Goal: Task Accomplishment & Management: Manage account settings

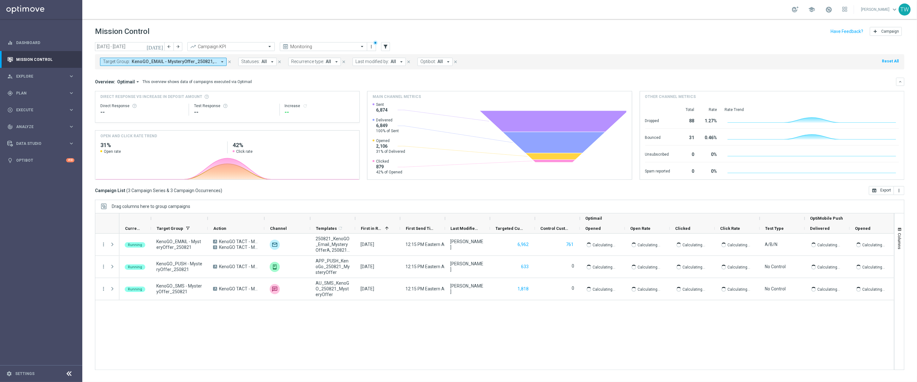
click at [204, 62] on span "KenoGO_EMAIL - MysteryOffer_250821, KenoGO_PUSH - MysteryOffer_250821, KenoGO_S…" at bounding box center [174, 61] width 85 height 5
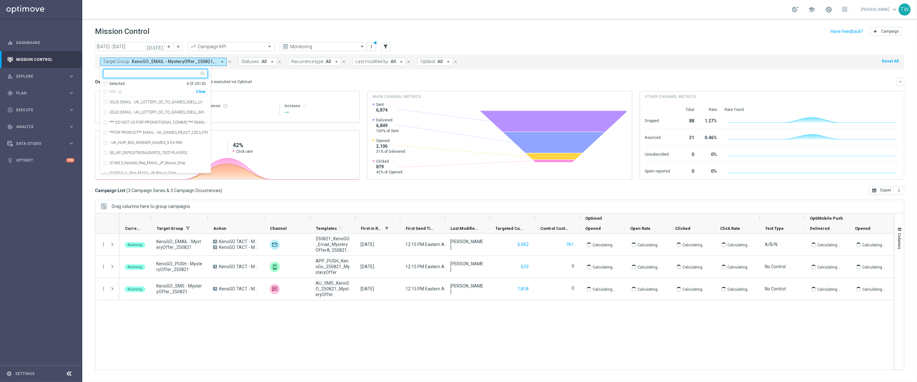
click at [0, 0] on div "Clear" at bounding box center [0, 0] width 0 height 0
click at [165, 74] on input "text" at bounding box center [153, 73] width 93 height 5
click at [128, 90] on span "(All Search Results)" at bounding box center [126, 91] width 35 height 5
type input "250822"
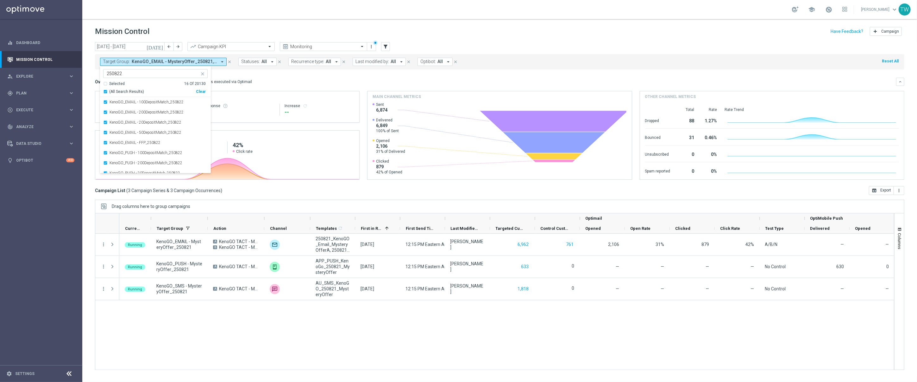
drag, startPoint x: 279, startPoint y: 76, endPoint x: 282, endPoint y: 74, distance: 3.4
click at [280, 76] on mini-dashboard "Overview: Optimail arrow_drop_down This overview shows data of campaigns execut…" at bounding box center [500, 127] width 810 height 117
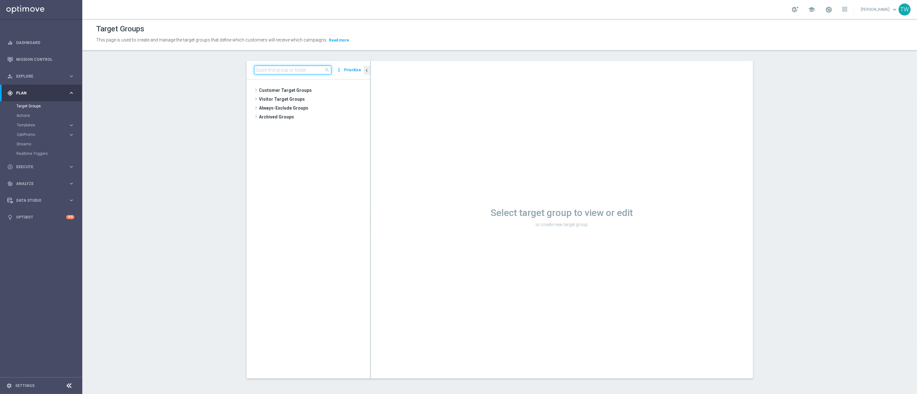
click at [299, 69] on input at bounding box center [292, 70] width 77 height 9
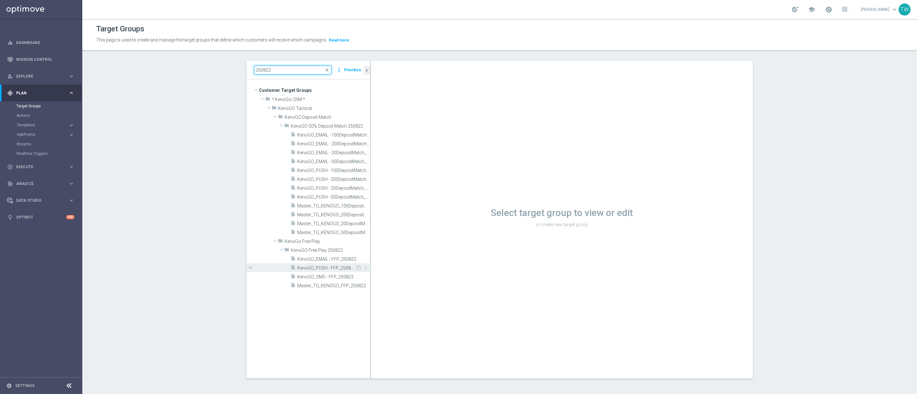
type input "250822"
click at [335, 265] on div "insert_drive_file KenoGO_PUSH - FFP_250822" at bounding box center [323, 267] width 65 height 9
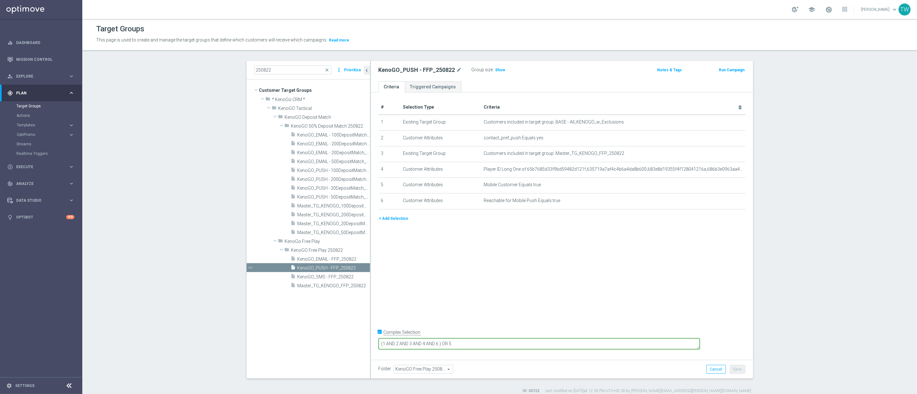
click at [470, 343] on textarea "(1 AND 2 AND 3 AND 4 AND 6 ) OR 5" at bounding box center [539, 343] width 321 height 11
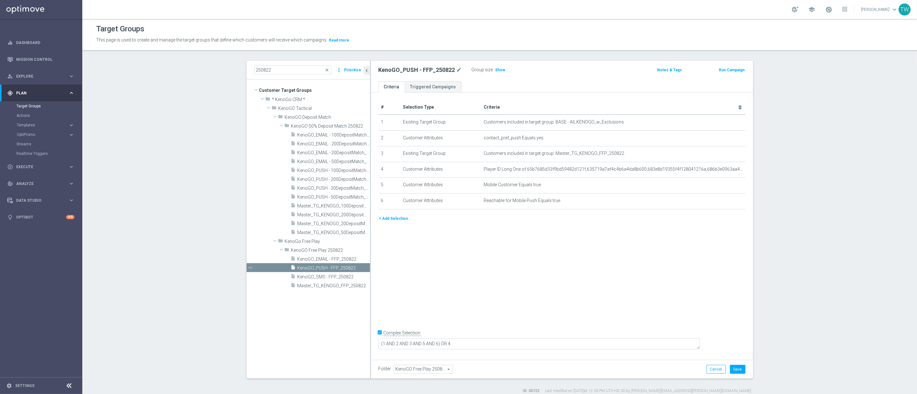
click at [571, 305] on div "# Selection Type Criteria delete_forever 1 Existing Target Group Customers incl…" at bounding box center [562, 224] width 382 height 264
click at [736, 367] on button "Save" at bounding box center [738, 369] width 16 height 9
click at [496, 68] on span "Show" at bounding box center [501, 70] width 10 height 4
click at [323, 287] on span "Master_TG_KENOGO_FFP_250822" at bounding box center [327, 285] width 58 height 5
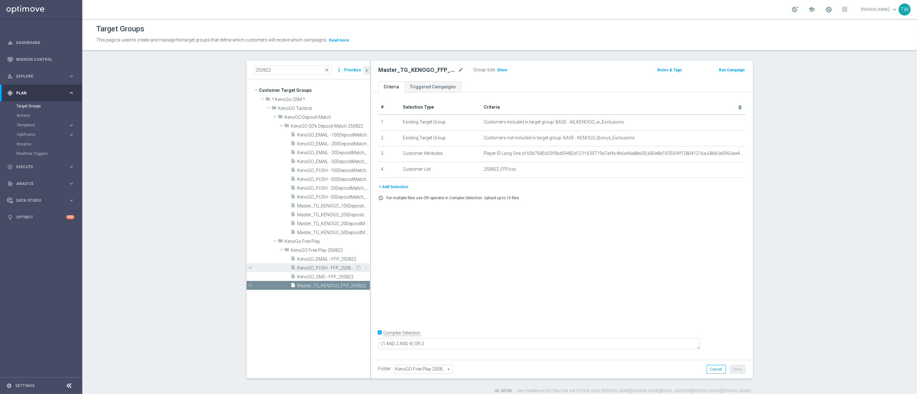
click at [322, 266] on span "KenoGO_PUSH - FFP_250822" at bounding box center [327, 267] width 58 height 5
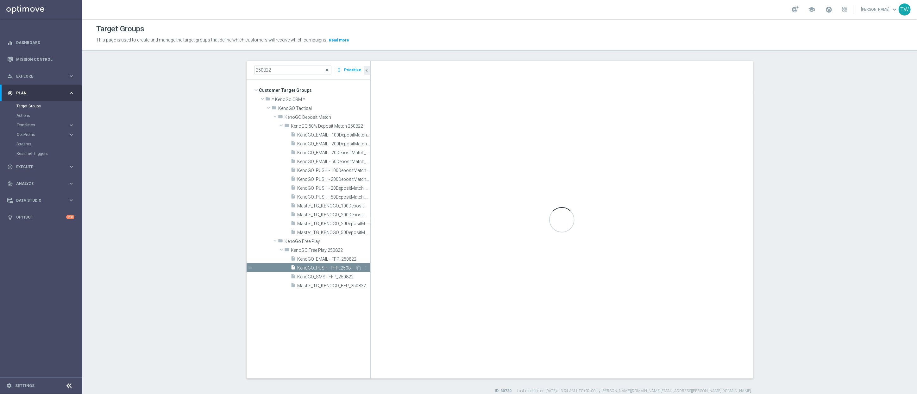
type textarea "(1 AND 2 AND 3 AND 5 AND 6) OR 4"
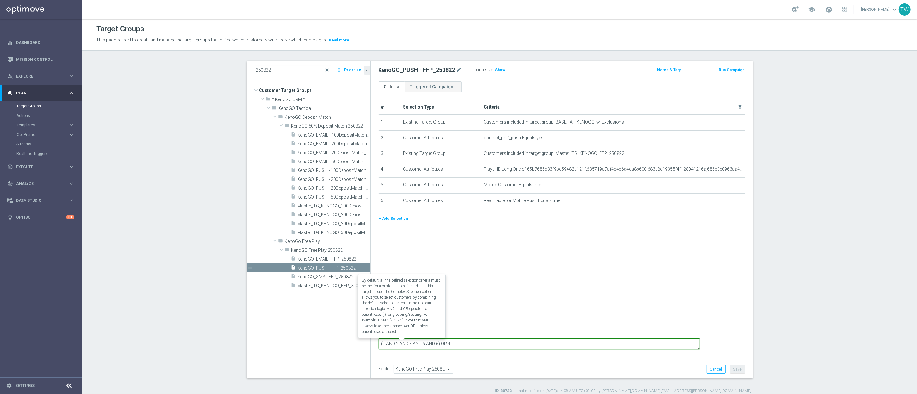
drag, startPoint x: 431, startPoint y: 342, endPoint x: 404, endPoint y: 342, distance: 26.9
click at [404, 342] on form "Complex Selection (1 AND 2 AND 3 AND 5 AND 6) OR 4 Invalid Expression" at bounding box center [562, 342] width 367 height 30
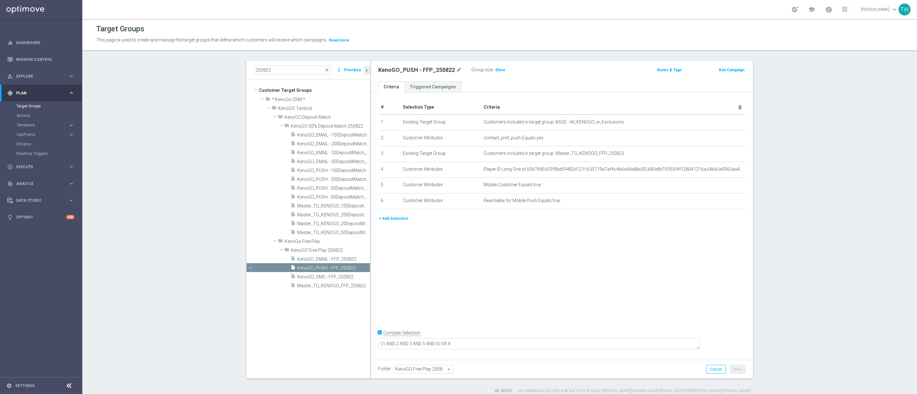
click at [839, 271] on section "250822 close more_vert Prioritize Customer Target Groups library_add create_new…" at bounding box center [499, 227] width 835 height 333
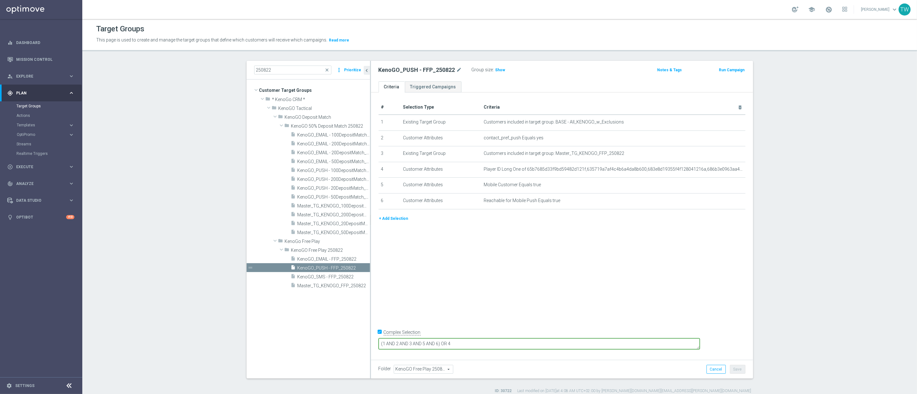
drag, startPoint x: 475, startPoint y: 340, endPoint x: 397, endPoint y: 339, distance: 77.6
click at [397, 339] on form "Complex Selection (1 AND 2 AND 3 AND 5 AND 6) OR 4 Invalid Expression" at bounding box center [562, 342] width 367 height 30
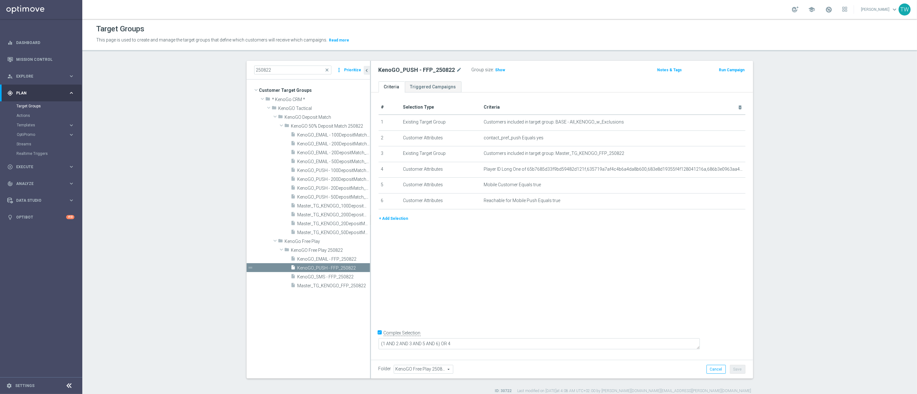
click at [756, 285] on div "250822 close more_vert Prioritize Customer Target Groups library_add create_new…" at bounding box center [500, 227] width 532 height 333
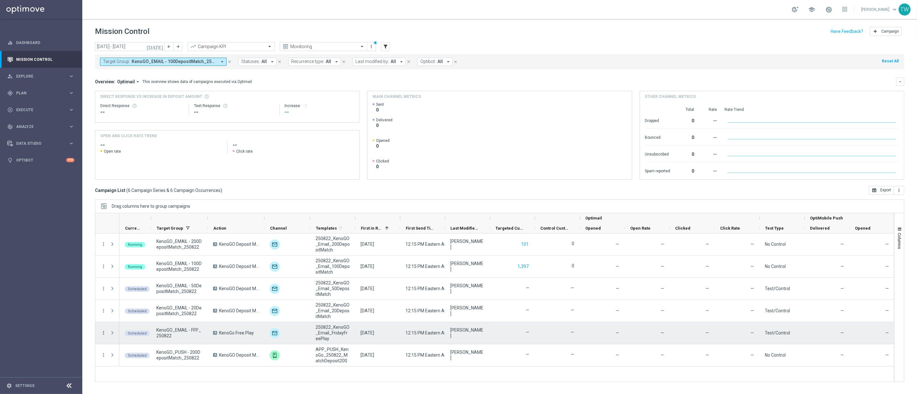
click at [101, 333] on icon "more_vert" at bounding box center [104, 333] width 6 height 6
click at [137, 312] on div "Edit" at bounding box center [145, 314] width 59 height 4
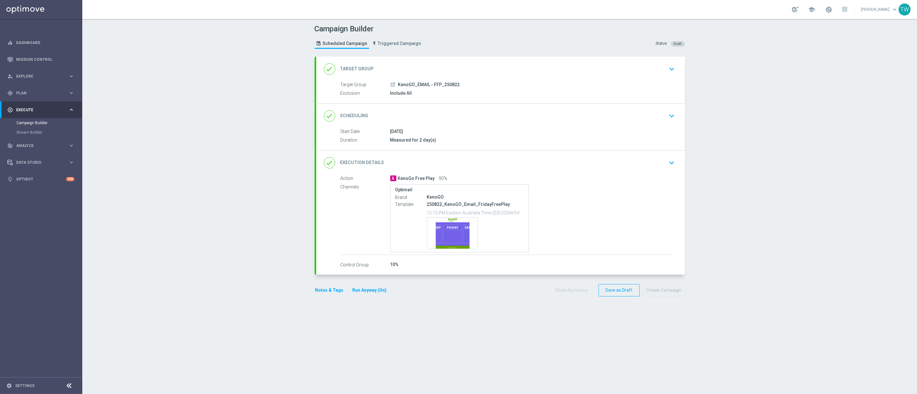
click at [482, 74] on div "done Target Group keyboard_arrow_down" at bounding box center [501, 69] width 354 height 12
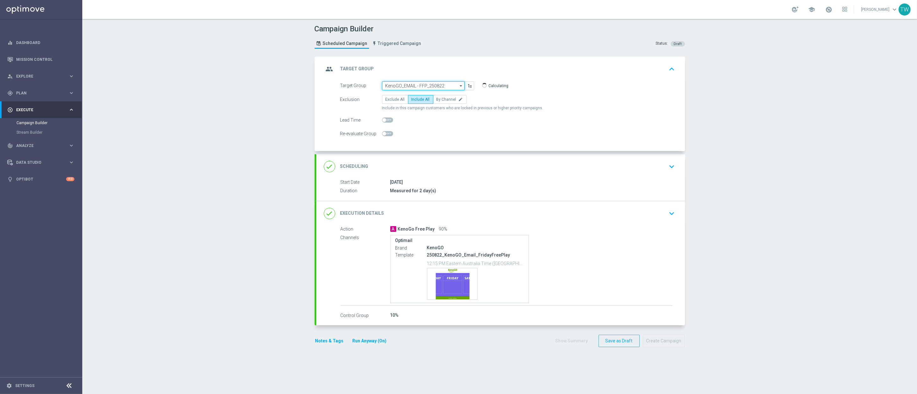
click at [446, 85] on input "KenoGO_EMAIL - FFP_250822" at bounding box center [423, 85] width 83 height 9
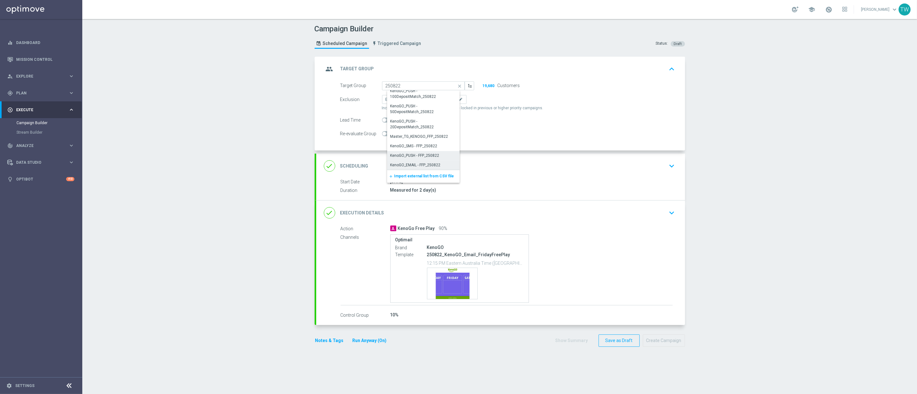
click at [436, 153] on div "KenoGO_PUSH - FFP_250822" at bounding box center [414, 156] width 49 height 6
type input "KenoGO_PUSH - FFP_250822"
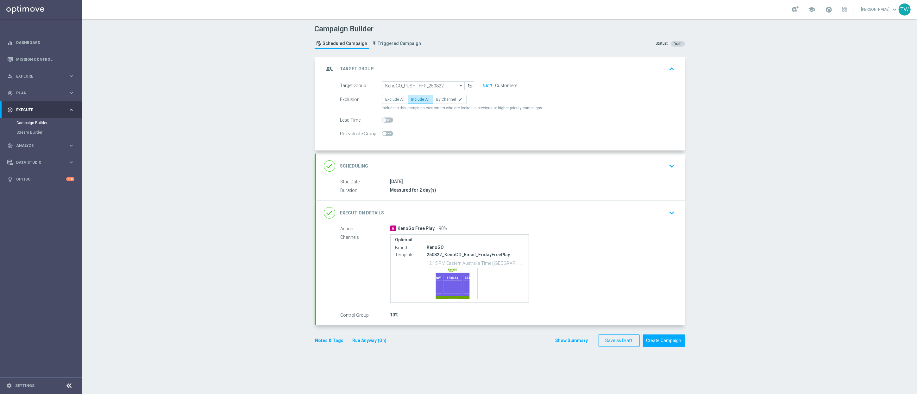
click at [480, 202] on div "done Execution Details keyboard_arrow_down" at bounding box center [500, 212] width 369 height 25
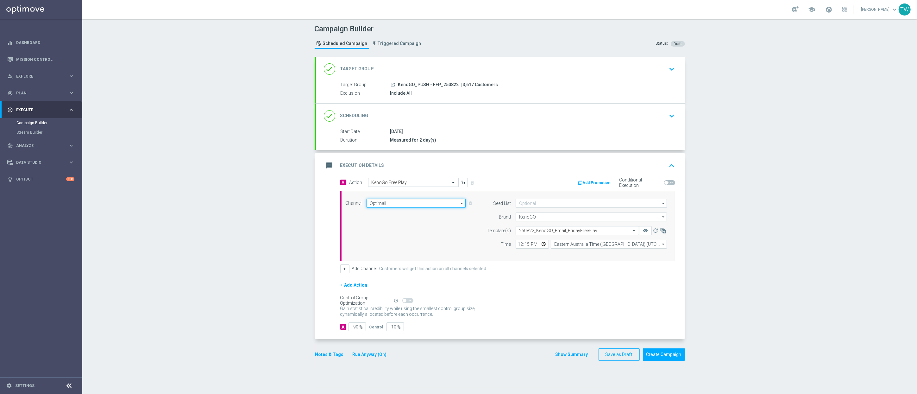
click at [402, 206] on input "Optimail" at bounding box center [416, 203] width 99 height 9
click at [402, 253] on div "OptiMobile Push" at bounding box center [389, 254] width 28 height 6
type input "OptiMobile Push"
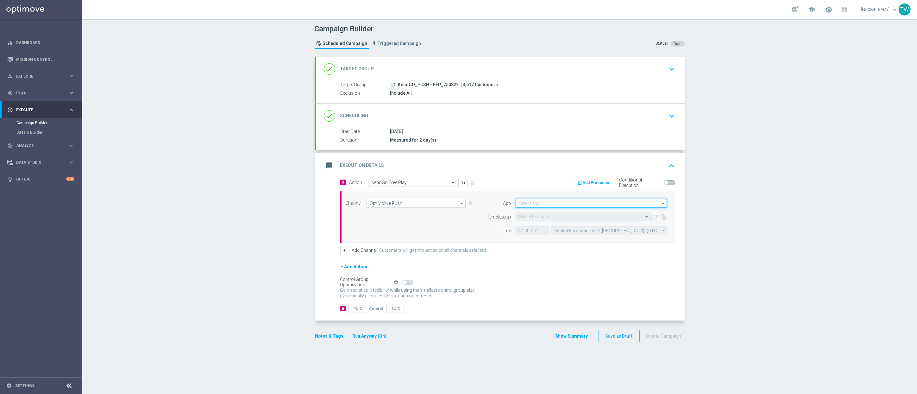
click at [559, 206] on input at bounding box center [591, 203] width 151 height 9
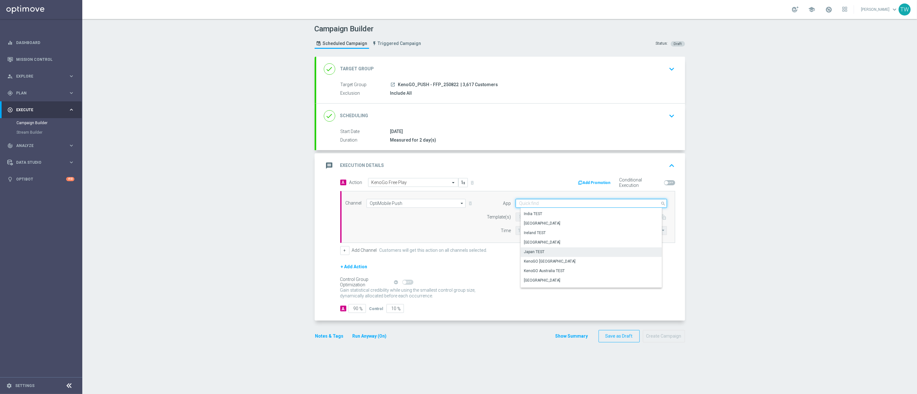
scroll to position [126, 0]
click at [572, 258] on div "KenoGO Australia" at bounding box center [594, 257] width 146 height 9
type input "KenoGO Australia"
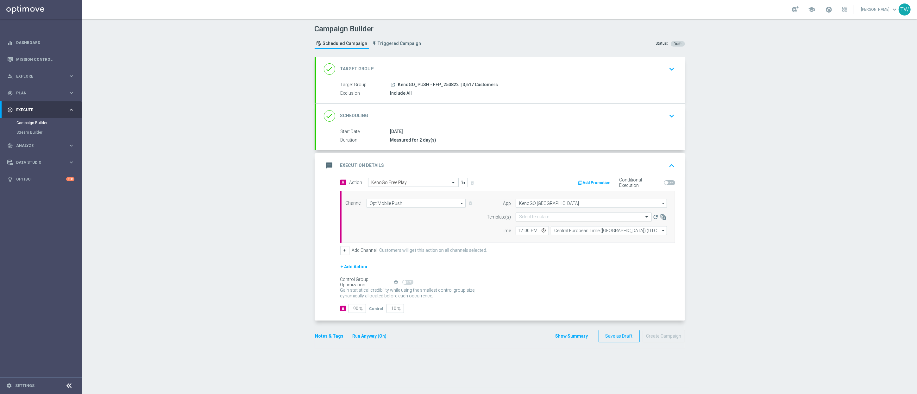
click at [544, 217] on input "text" at bounding box center [577, 216] width 117 height 5
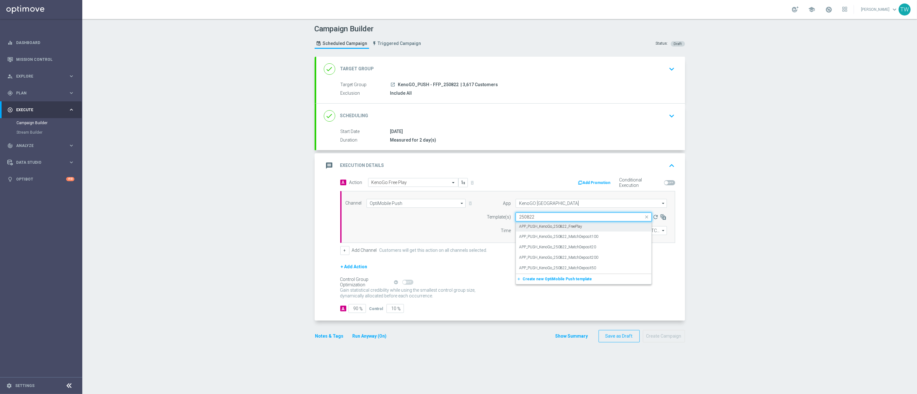
click at [587, 230] on div "APP_PUSH_KenoGo_250822_FreePlay" at bounding box center [583, 226] width 129 height 10
type input "250822"
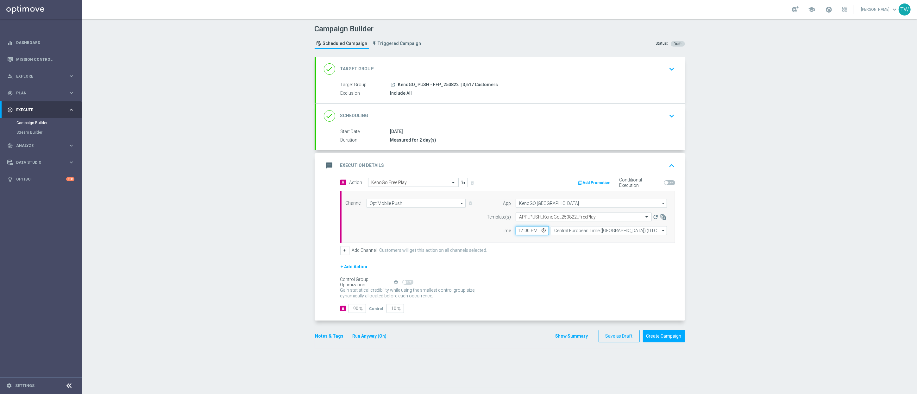
click at [526, 231] on input "12:00" at bounding box center [532, 230] width 33 height 9
type input "12:20"
click at [563, 231] on input "Central European Time (Budapest) (UTC +02:00)" at bounding box center [609, 230] width 116 height 9
click at [564, 240] on div "Eastern Australia Time ([GEOGRAPHIC_DATA]) (UTC +10:00)" at bounding box center [611, 240] width 104 height 6
type input "Eastern Australia Time ([GEOGRAPHIC_DATA]) (UTC +10:00)"
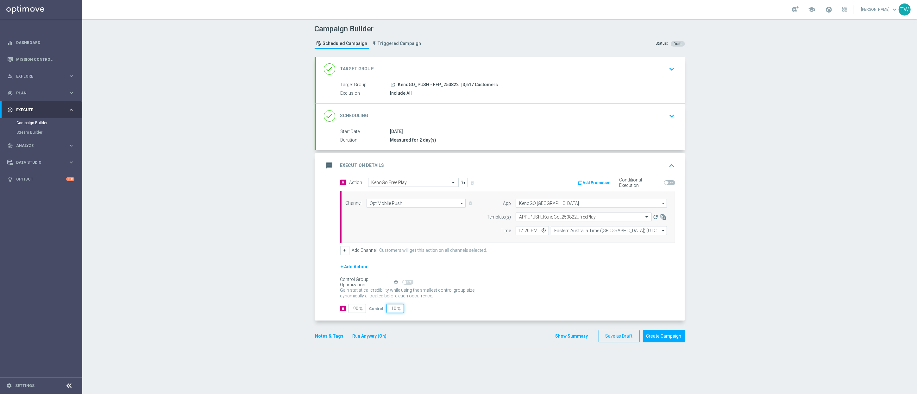
drag, startPoint x: 389, startPoint y: 308, endPoint x: 426, endPoint y: 308, distance: 37.4
click at [426, 308] on div "A 90 % Control 10 %" at bounding box center [507, 308] width 335 height 9
type input "0"
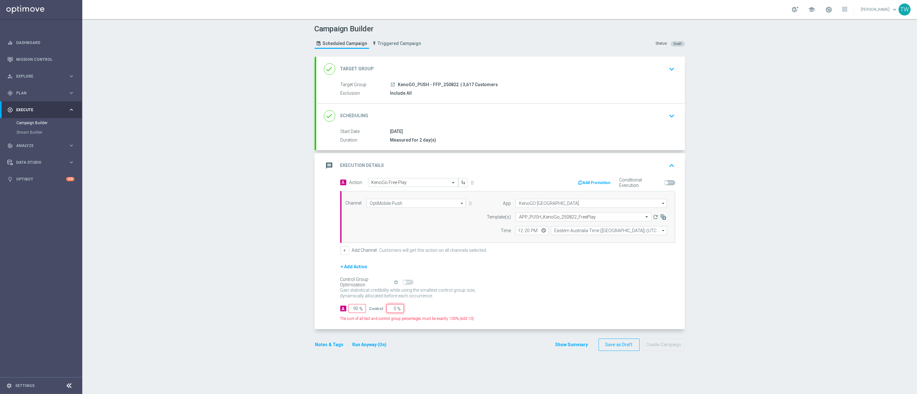
type input "100"
type input "0"
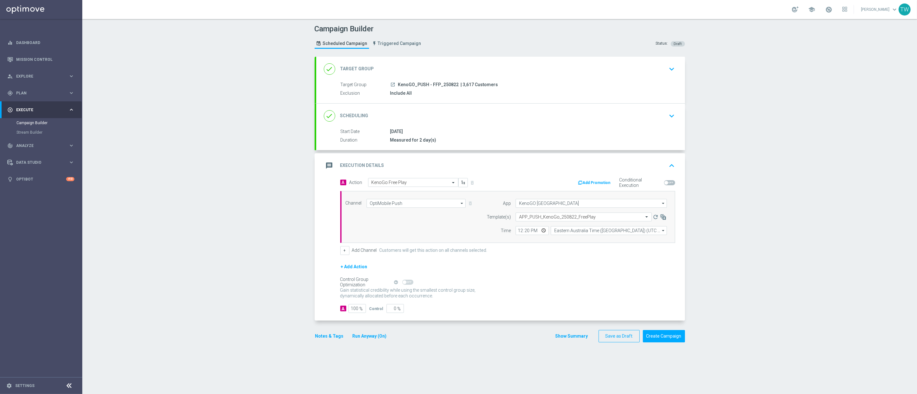
click at [482, 303] on form "A Action Select action KenoGo Free Play delete_forever Add Promotion Conditiona…" at bounding box center [507, 245] width 335 height 135
click at [674, 337] on button "Create Campaign" at bounding box center [664, 336] width 42 height 12
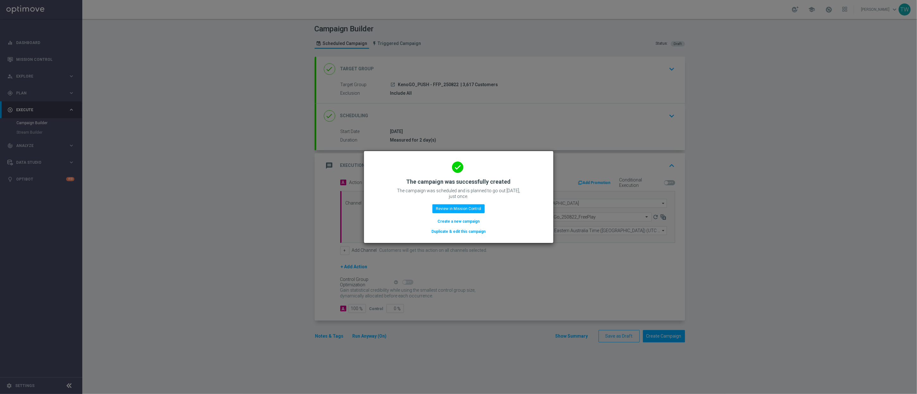
click at [484, 231] on button "Duplicate & edit this campaign" at bounding box center [458, 231] width 55 height 7
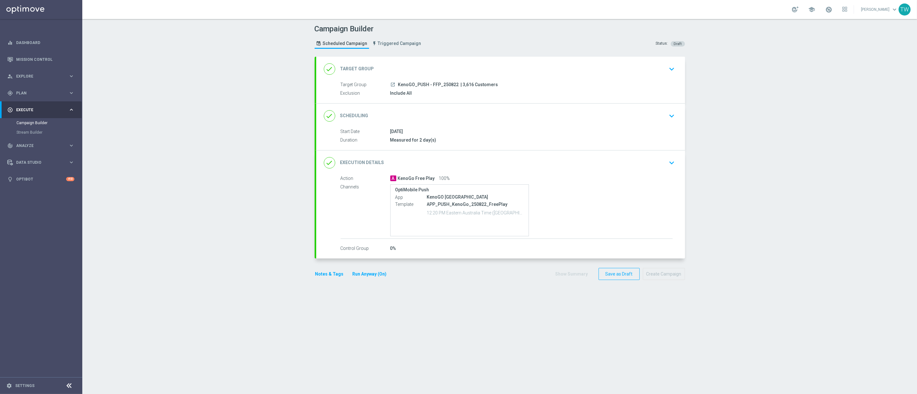
click at [490, 70] on div "done Target Group keyboard_arrow_down" at bounding box center [501, 69] width 354 height 12
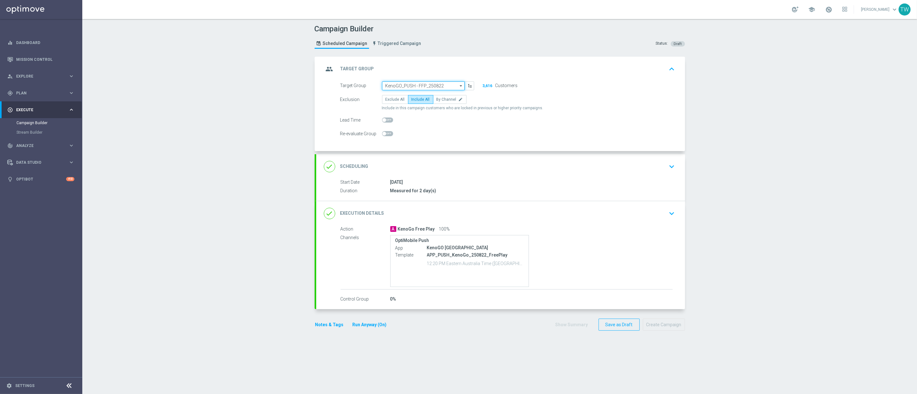
click at [437, 82] on input "KenoGO_PUSH - FFP_250822" at bounding box center [423, 85] width 83 height 9
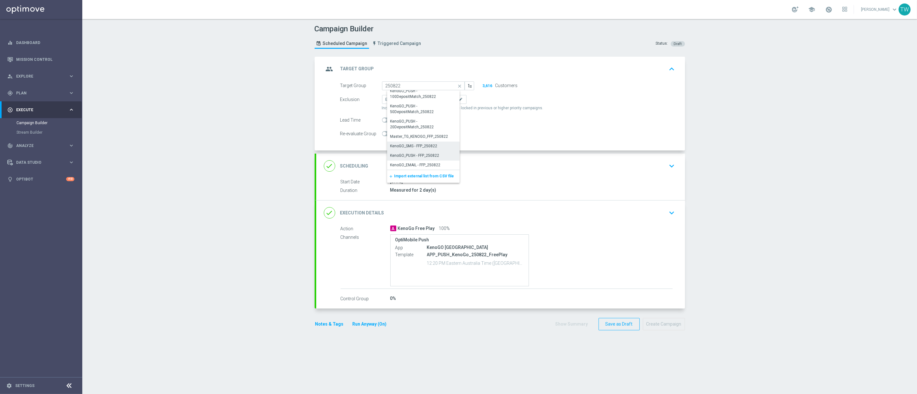
click at [437, 146] on div "KenoGO_SMS - FFP_250822" at bounding box center [413, 146] width 47 height 6
type input "KenoGO_SMS - FFP_250822"
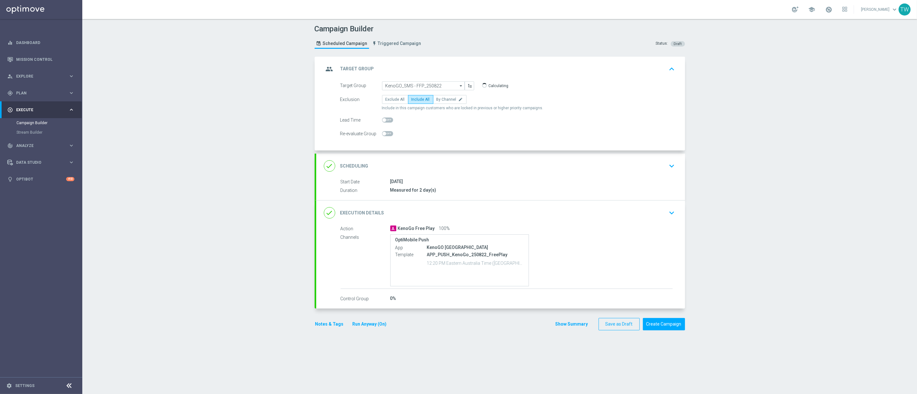
click at [444, 206] on div "done Execution Details keyboard_arrow_down" at bounding box center [500, 212] width 369 height 25
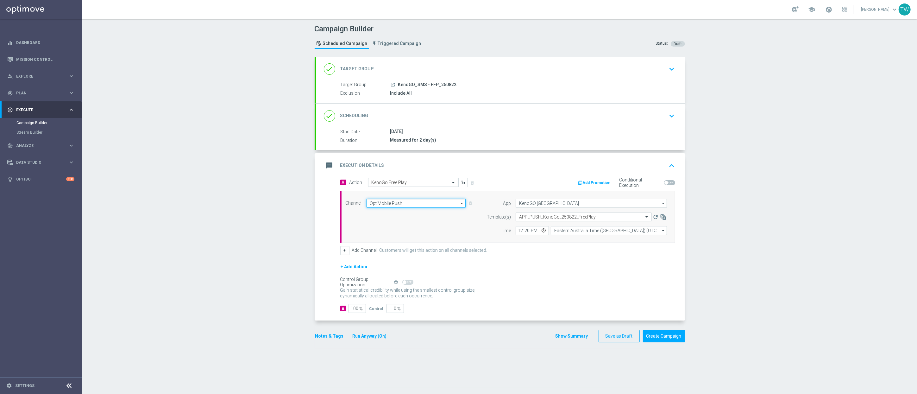
click at [403, 204] on input "OptiMobile Push" at bounding box center [416, 203] width 99 height 9
click at [418, 252] on div "Vonage" at bounding box center [419, 252] width 94 height 9
type input "Vonage"
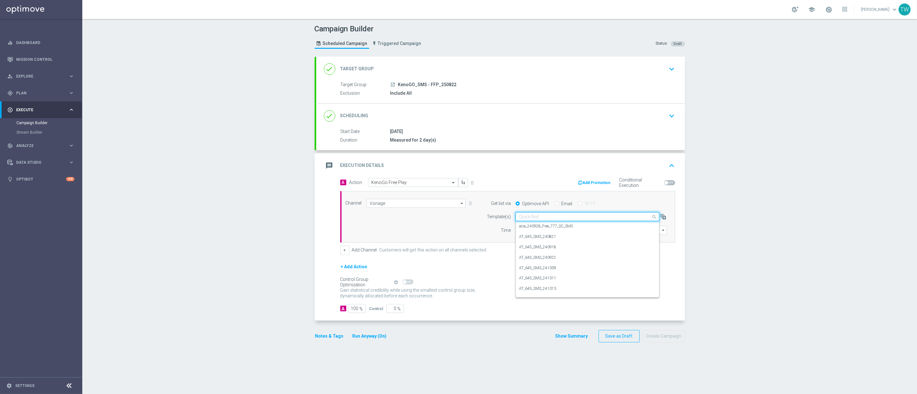
click at [554, 215] on input "text" at bounding box center [581, 216] width 124 height 5
drag, startPoint x: 558, startPoint y: 229, endPoint x: 532, endPoint y: 231, distance: 25.7
click at [558, 229] on label "AU_SMS_KenoGO_250822_FreePlay" at bounding box center [549, 226] width 60 height 5
type input "250822"
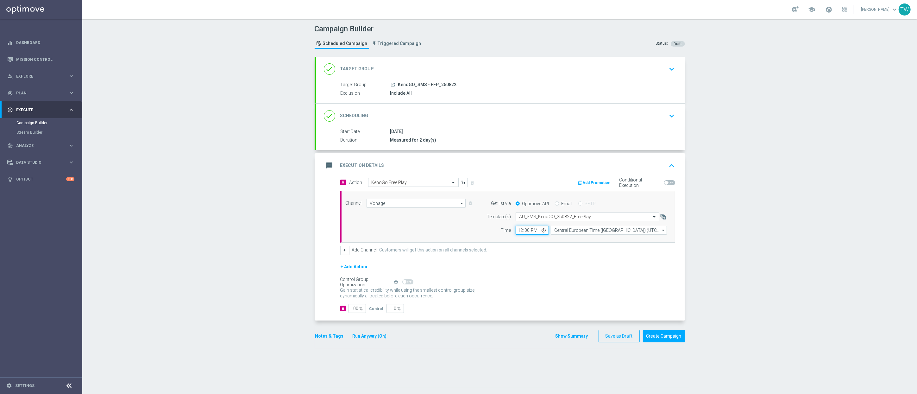
click at [526, 231] on input "12:00" at bounding box center [532, 230] width 33 height 9
type input "12:20"
click at [556, 232] on input "Central European Time (Budapest) (UTC +02:00)" at bounding box center [609, 230] width 116 height 9
click at [557, 242] on div "Eastern Australia Time (Sydney) (UTC +10:00)" at bounding box center [614, 239] width 117 height 9
type input "Eastern Australia Time (Sydney) (UTC +10:00)"
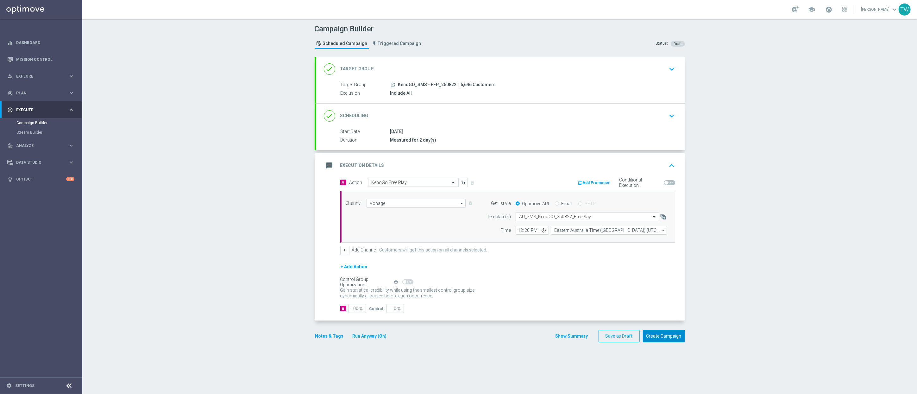
click at [670, 339] on button "Create Campaign" at bounding box center [664, 336] width 42 height 12
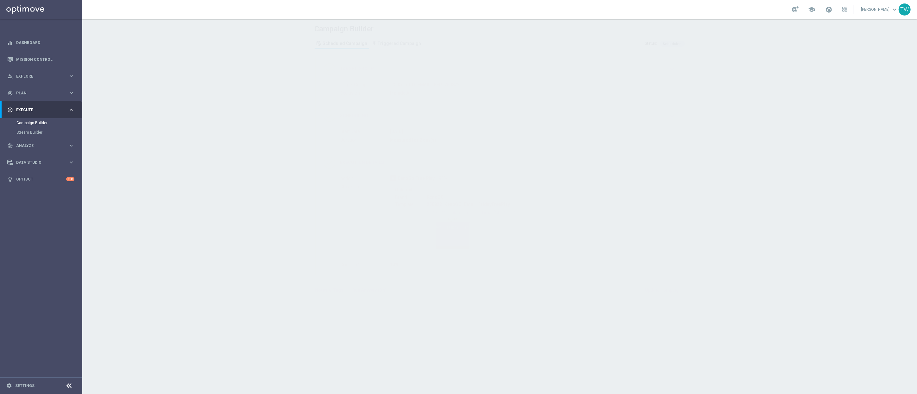
click at [498, 153] on div "done Execution Details keyboard_arrow_down" at bounding box center [500, 162] width 369 height 25
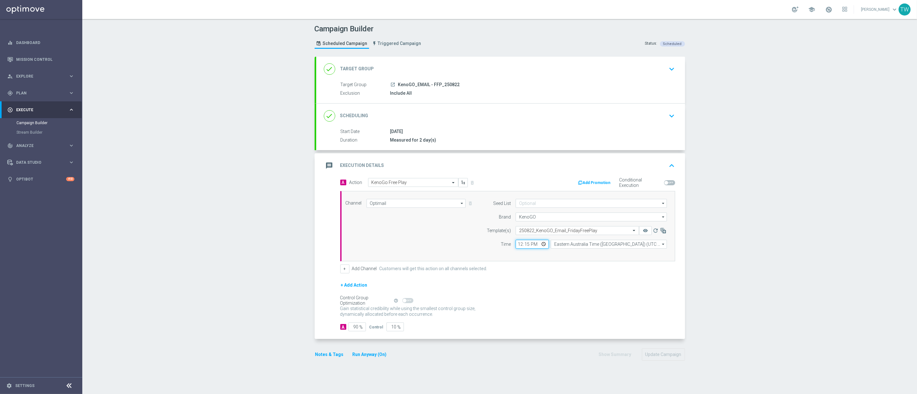
click at [526, 245] on input "12:15" at bounding box center [532, 244] width 33 height 9
type input "12:20"
click at [529, 263] on div "A Action Select action KenoGo Free Play delete_forever Add Promotion Conditiona…" at bounding box center [508, 225] width 345 height 95
click at [667, 356] on button "Update Campaign" at bounding box center [663, 354] width 43 height 12
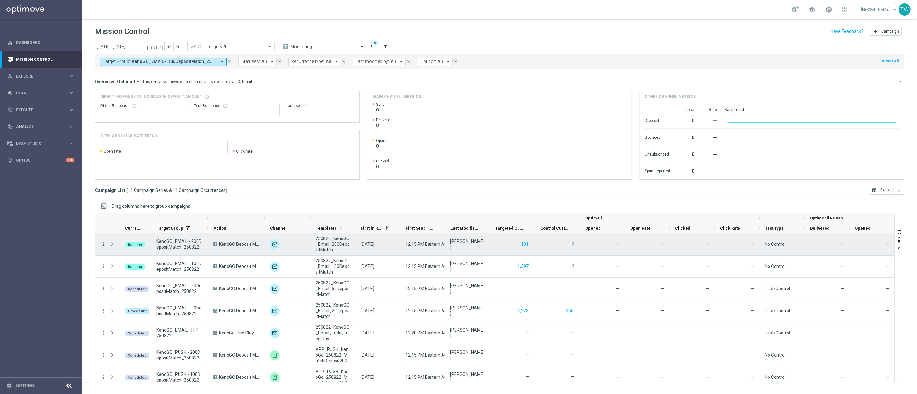
click at [103, 244] on icon "more_vert" at bounding box center [104, 244] width 6 height 6
click at [154, 249] on div "Campaign Details" at bounding box center [145, 248] width 59 height 4
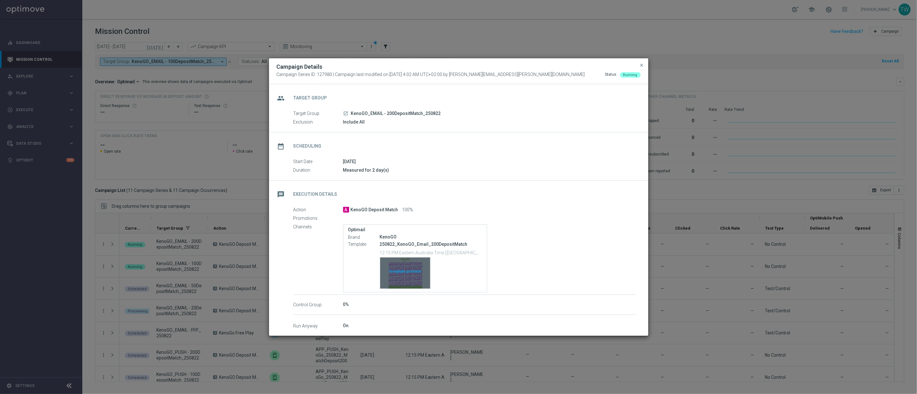
click at [410, 273] on div "Template preview" at bounding box center [405, 272] width 50 height 31
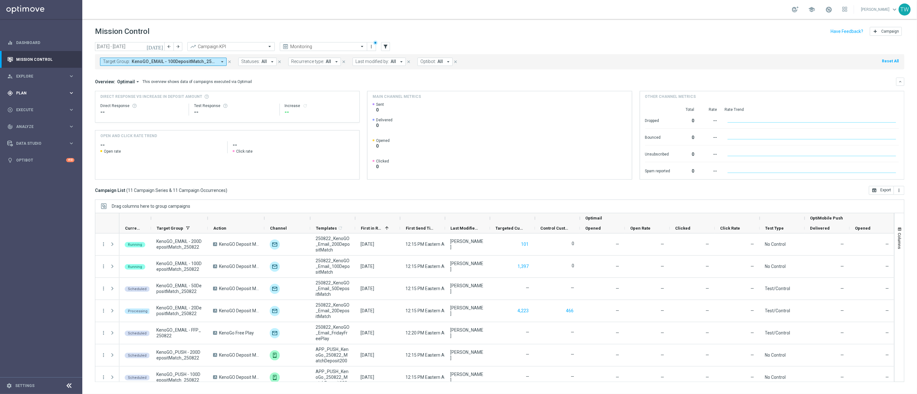
click at [67, 94] on span "Plan" at bounding box center [42, 93] width 52 height 4
click at [44, 125] on span "Templates" at bounding box center [39, 125] width 45 height 4
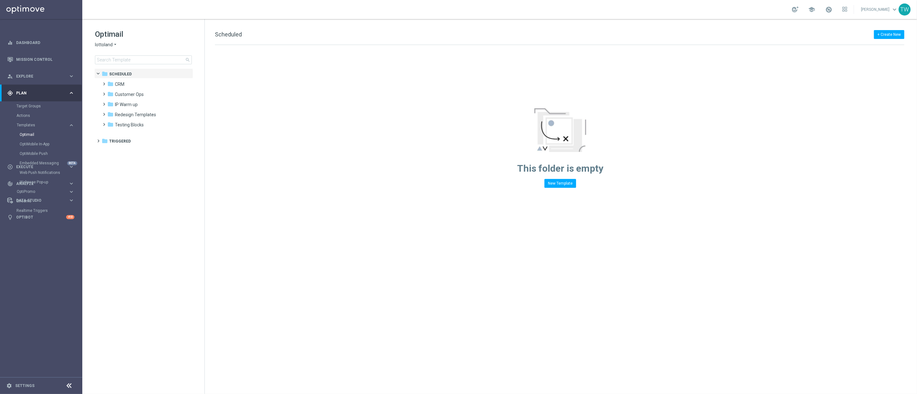
click at [113, 42] on icon "arrow_drop_down" at bounding box center [115, 45] width 5 height 6
click at [0, 0] on span "KenoGO" at bounding box center [0, 0] width 0 height 0
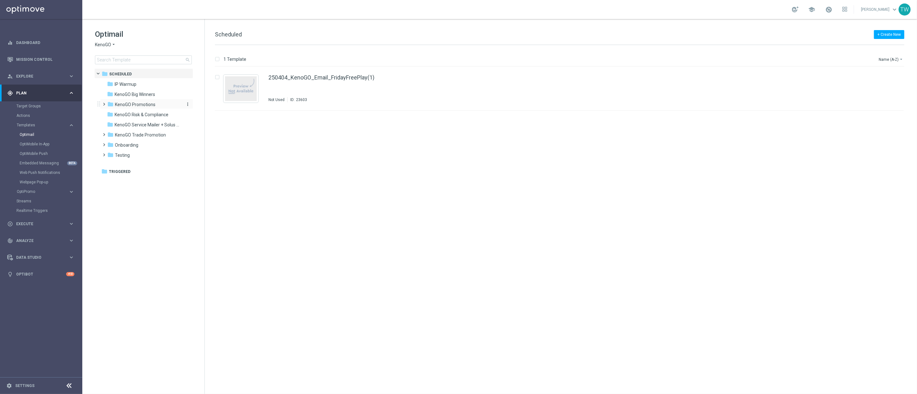
click at [145, 104] on span "KenoGO Promotions" at bounding box center [135, 105] width 41 height 6
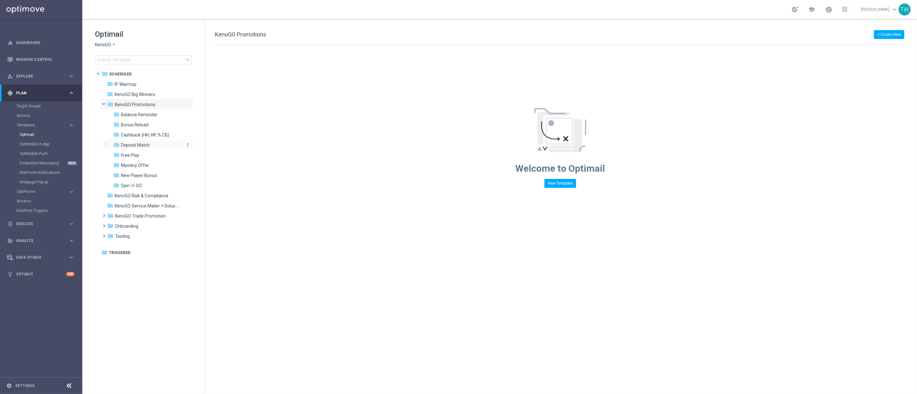
click at [158, 142] on div "folder Deposit Match" at bounding box center [146, 145] width 67 height 7
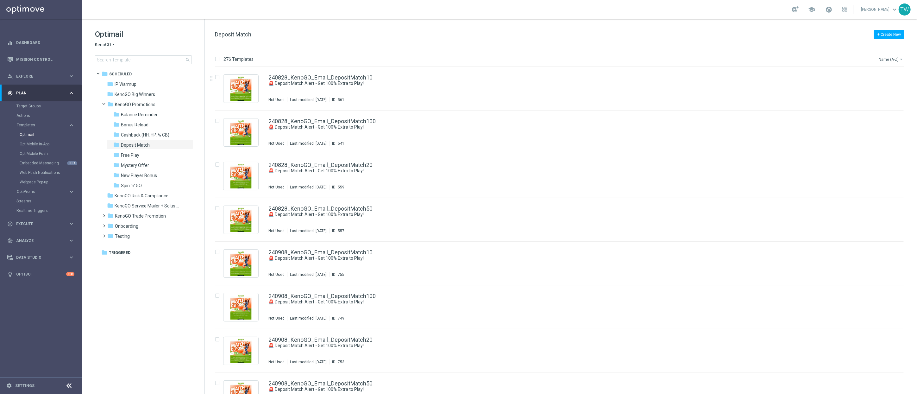
click at [882, 60] on button "Name (A-Z) arrow_drop_down" at bounding box center [891, 59] width 26 height 8
click at [879, 85] on span "Date Modified (Newest)" at bounding box center [880, 87] width 42 height 4
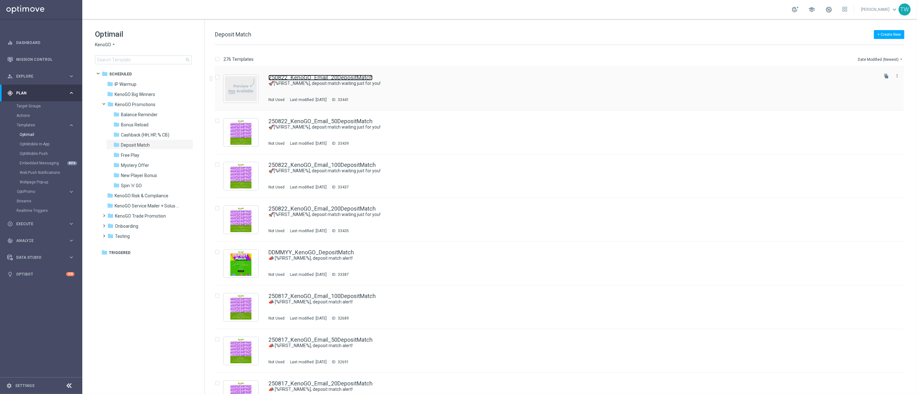
click at [348, 78] on link "250822_KenoGO_Email_20DepositMatch" at bounding box center [321, 78] width 104 height 6
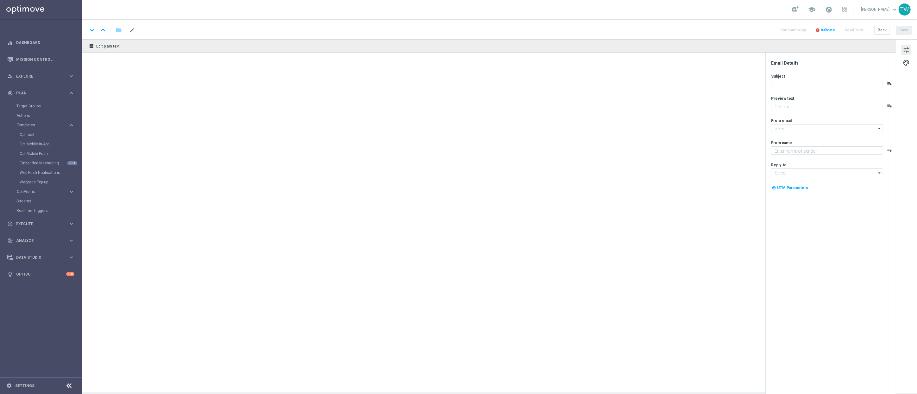
type textarea "Your turn to get matched!"
type input "mail@crm.kenogo.com.au"
type textarea "KenoGO"
type input "support@kenogo.com.au"
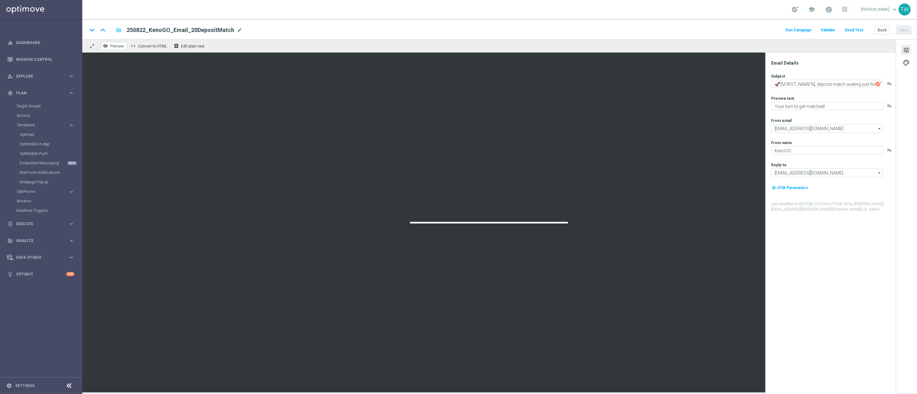
click at [111, 47] on span "Preview" at bounding box center [117, 46] width 14 height 4
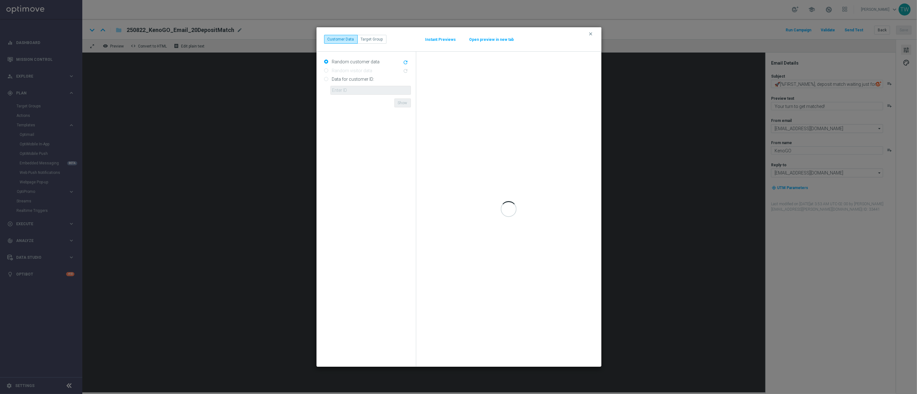
click at [501, 39] on button "Open preview in new tab" at bounding box center [491, 39] width 45 height 5
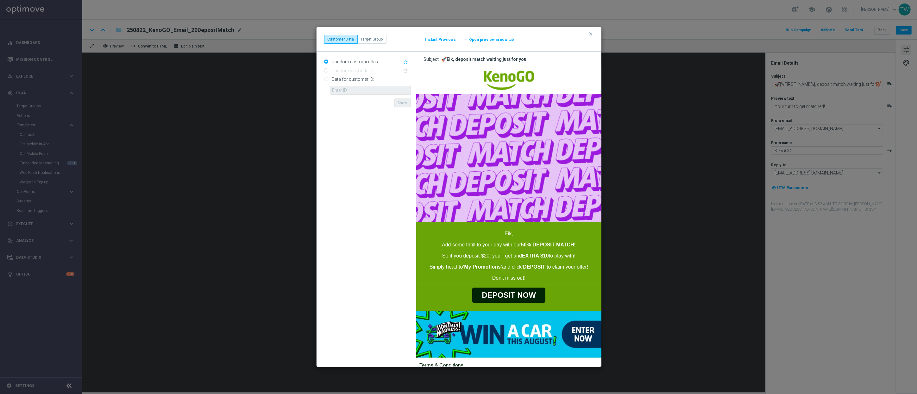
click at [588, 35] on button "clear" at bounding box center [591, 34] width 7 height 6
